Goal: Navigation & Orientation: Find specific page/section

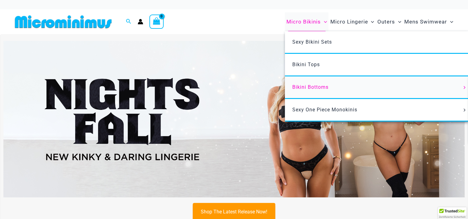
click at [305, 88] on span "Bikini Bottoms" at bounding box center [310, 87] width 36 height 6
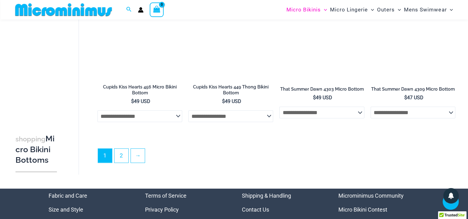
scroll to position [1729, 0]
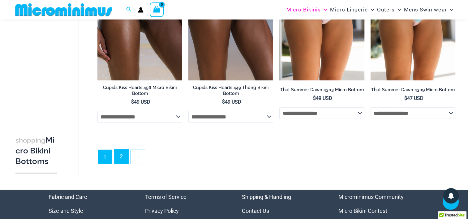
click at [118, 155] on link "2" at bounding box center [121, 156] width 14 height 15
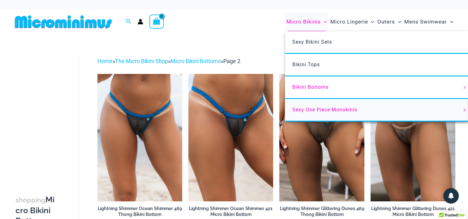
click at [312, 108] on span "Sexy One Piece Monokinis" at bounding box center [324, 110] width 65 height 6
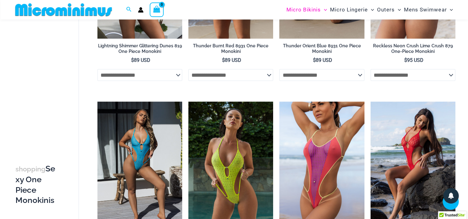
scroll to position [860, 0]
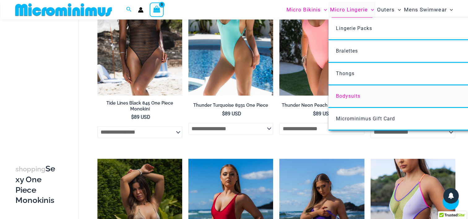
click at [342, 93] on span "Bodysuits" at bounding box center [348, 96] width 24 height 6
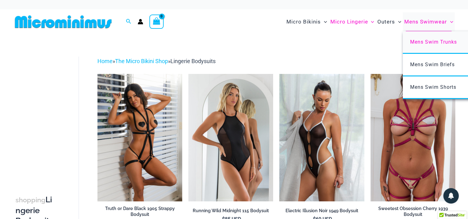
click at [439, 41] on span "Mens Swim Trunks" at bounding box center [433, 42] width 47 height 6
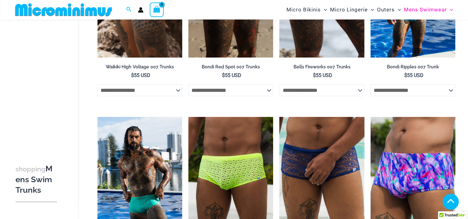
scroll to position [26, 0]
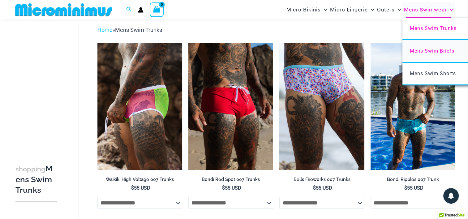
click at [432, 50] on span "Mens Swim Briefs" at bounding box center [432, 51] width 45 height 6
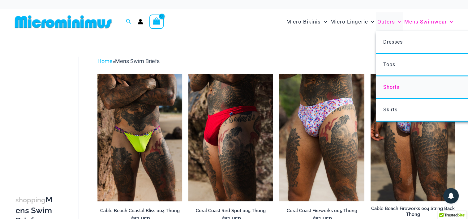
click at [388, 85] on span "Shorts" at bounding box center [391, 87] width 16 height 6
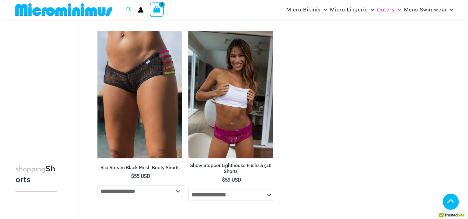
scroll to position [150, 0]
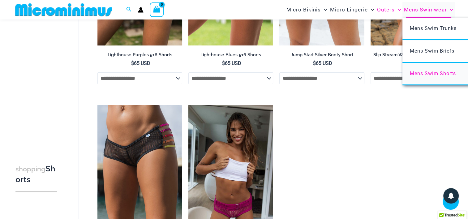
click at [435, 72] on span "Mens Swim Shorts" at bounding box center [433, 73] width 46 height 6
